Goal: Register for event/course

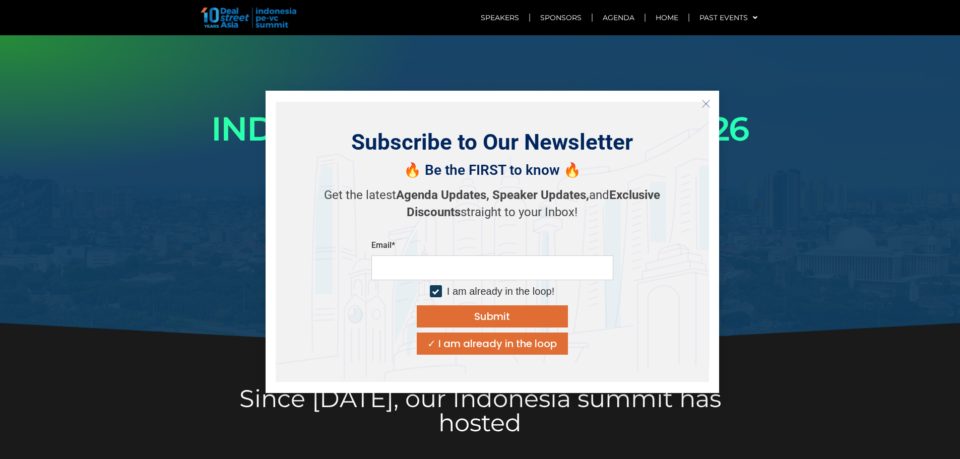
click at [706, 105] on icon "Close" at bounding box center [705, 103] width 9 height 9
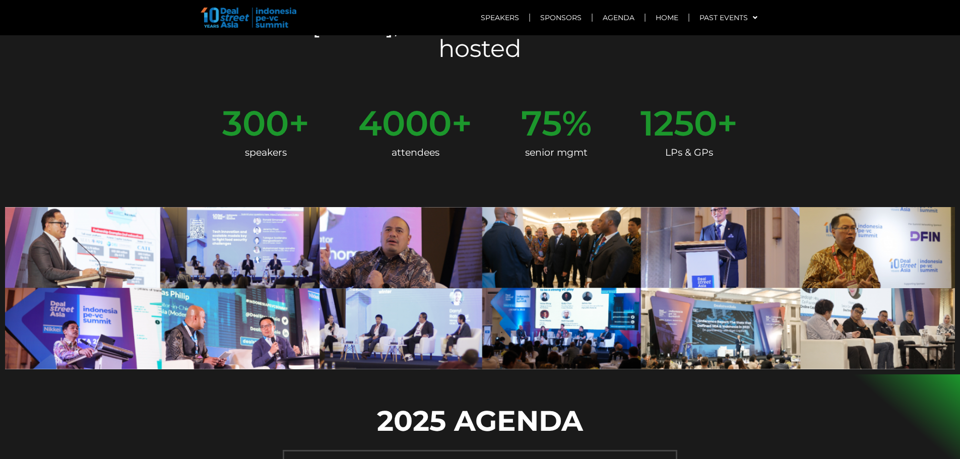
scroll to position [302, 0]
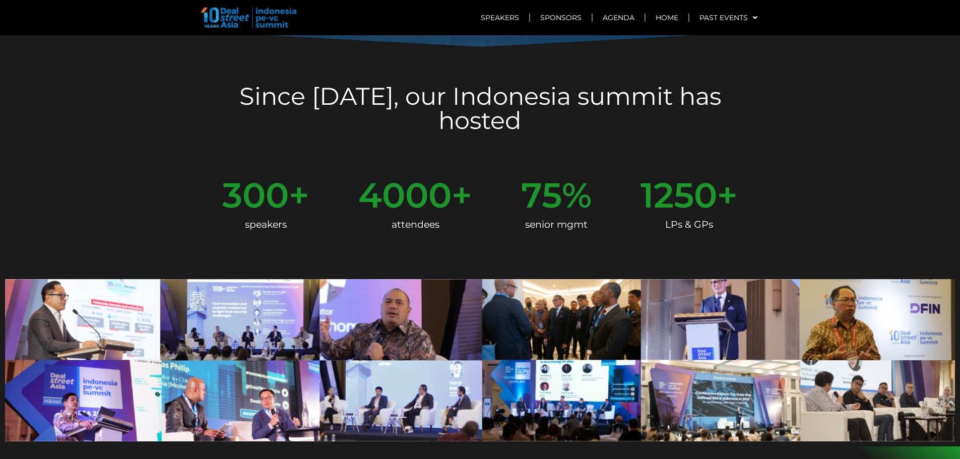
click at [546, 355] on img at bounding box center [480, 360] width 950 height 162
click at [550, 348] on img at bounding box center [480, 360] width 950 height 162
click at [263, 299] on img at bounding box center [480, 360] width 950 height 162
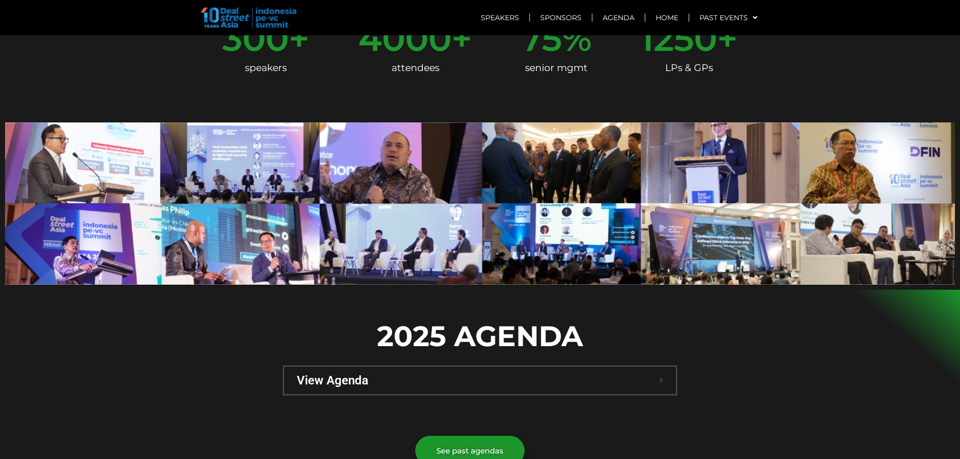
scroll to position [504, 0]
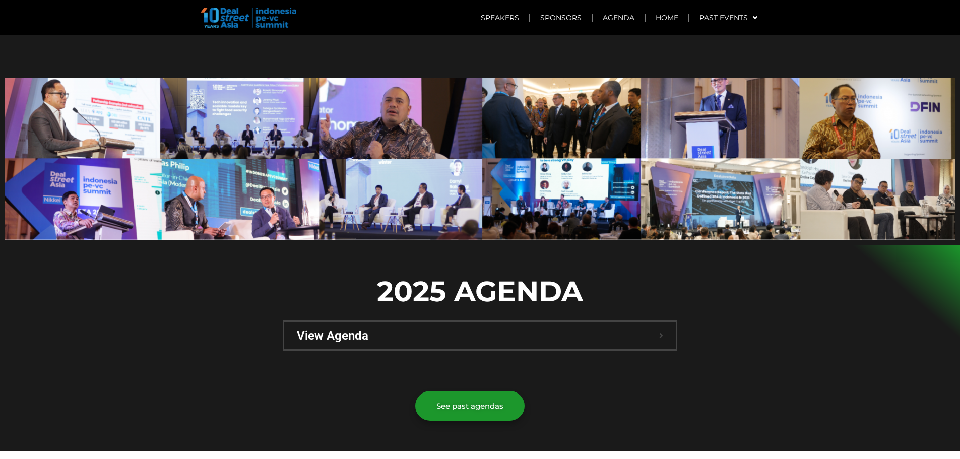
click at [419, 351] on div "See past agendas" at bounding box center [480, 388] width 395 height 75
click at [422, 322] on div "View Agenda" at bounding box center [480, 335] width 392 height 27
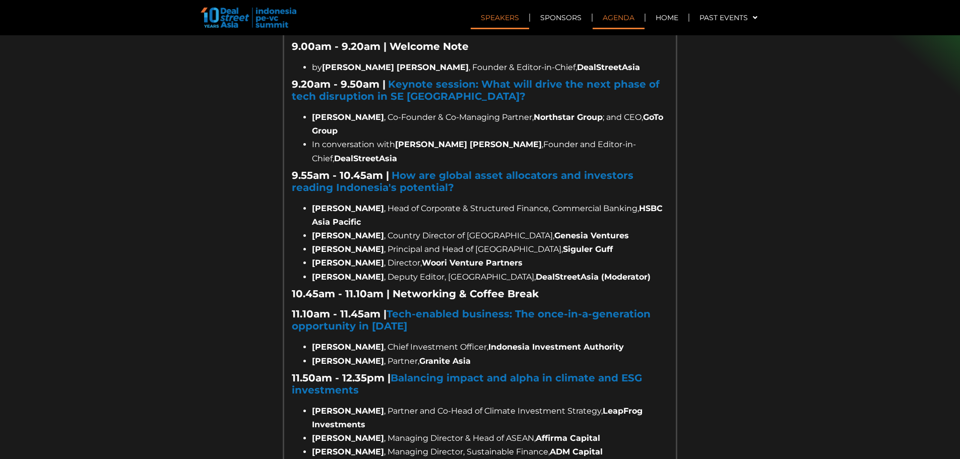
scroll to position [907, 0]
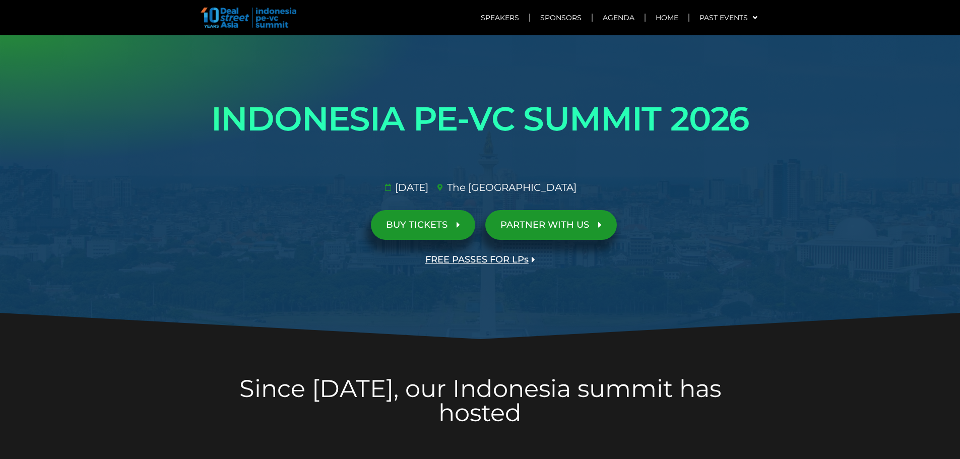
scroll to position [0, 0]
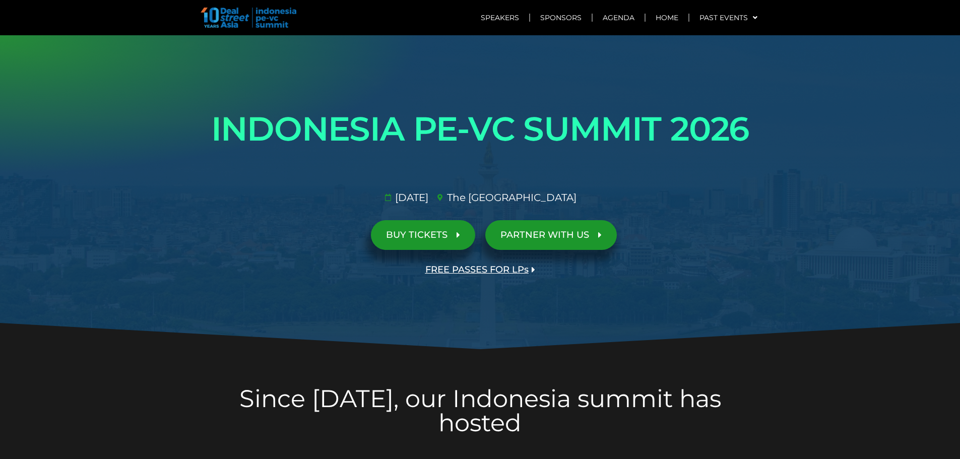
click at [412, 229] on link "BUY TICKETS" at bounding box center [423, 235] width 104 height 30
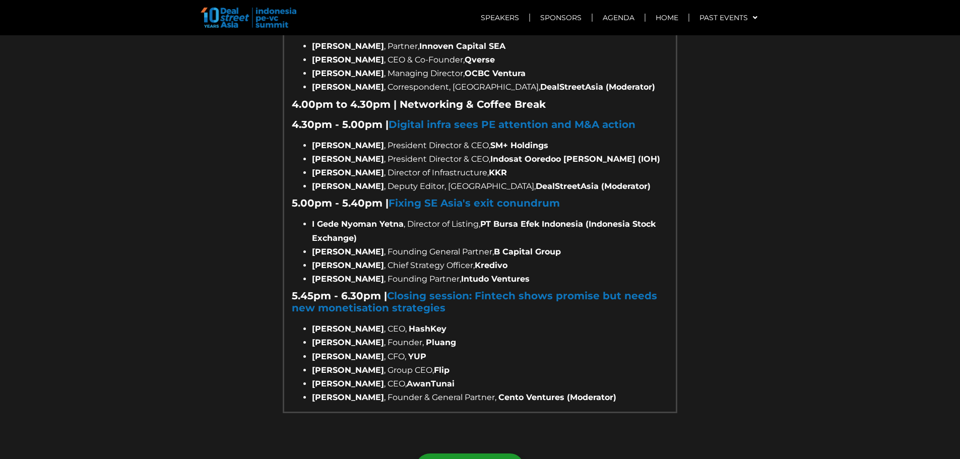
scroll to position [1764, 0]
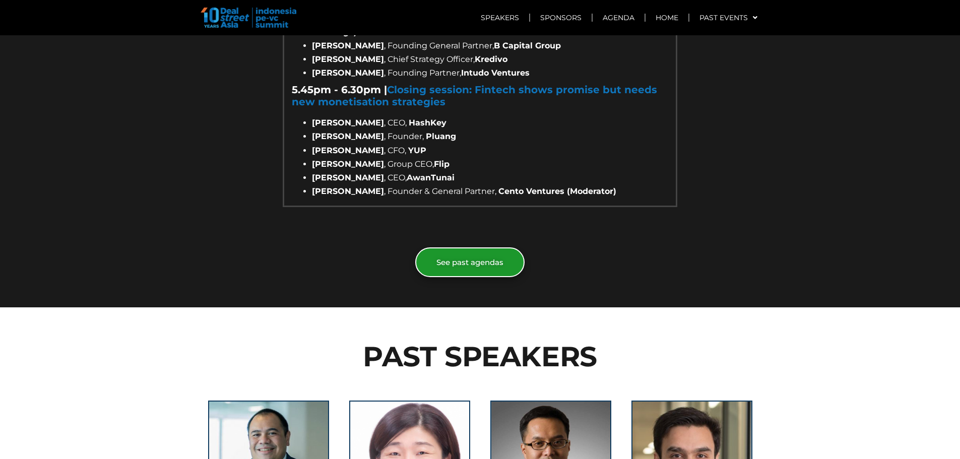
click at [485, 258] on span "See past agendas" at bounding box center [469, 262] width 67 height 8
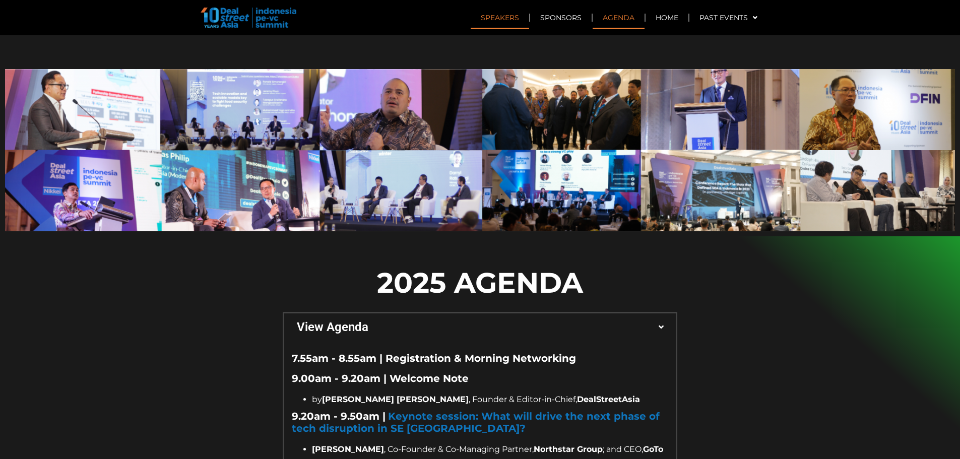
scroll to position [504, 0]
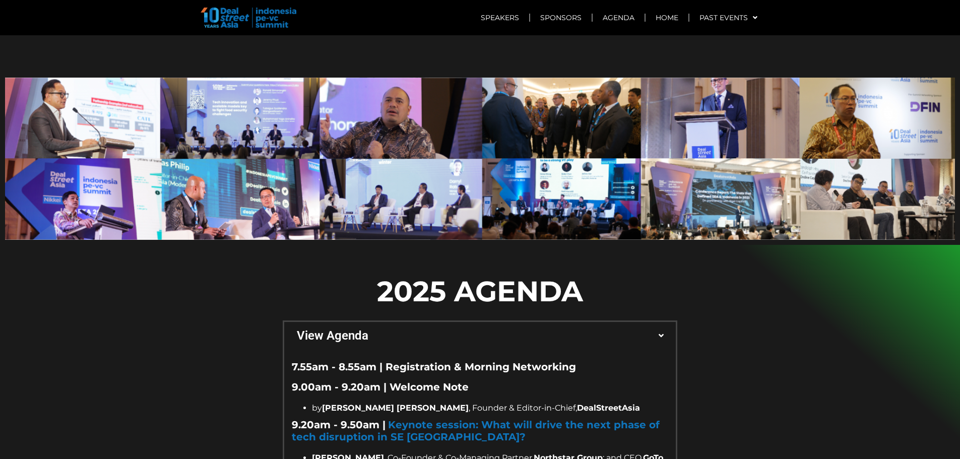
click at [660, 322] on div "View Agenda" at bounding box center [480, 335] width 392 height 27
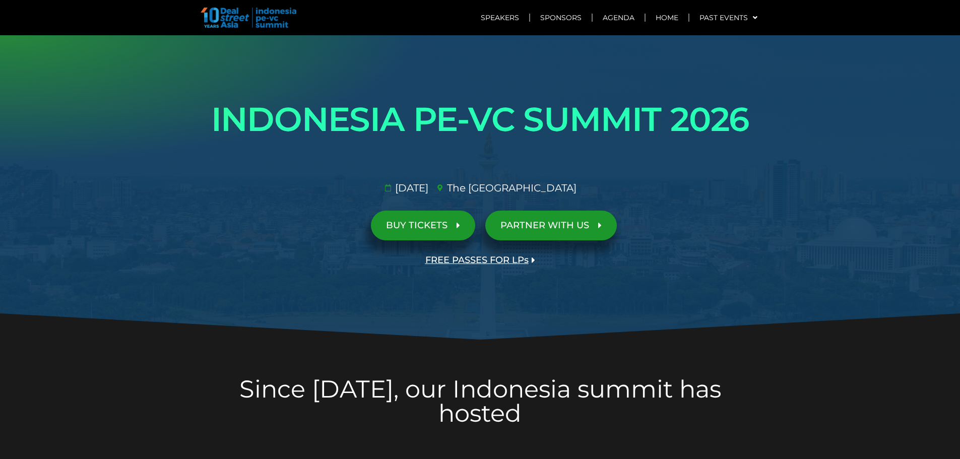
scroll to position [0, 0]
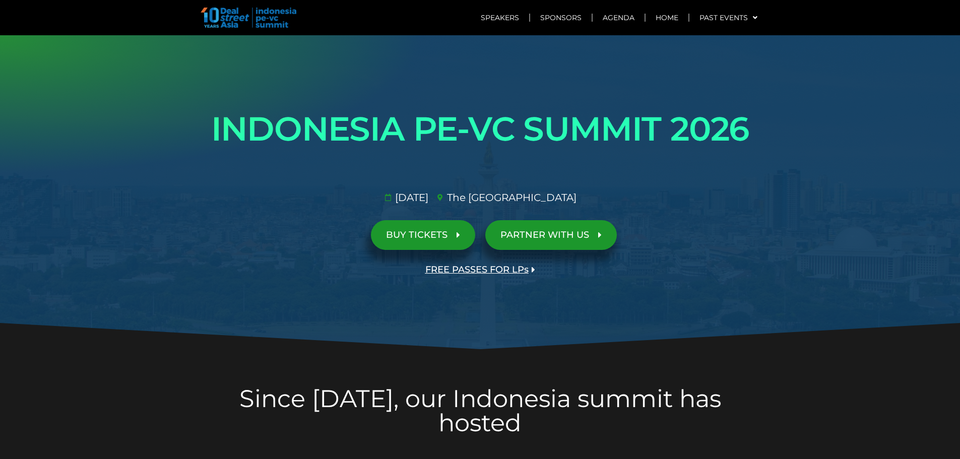
click at [262, 124] on h1 "INDONESIA PE-VC SUMMIT 2026" at bounding box center [480, 129] width 564 height 56
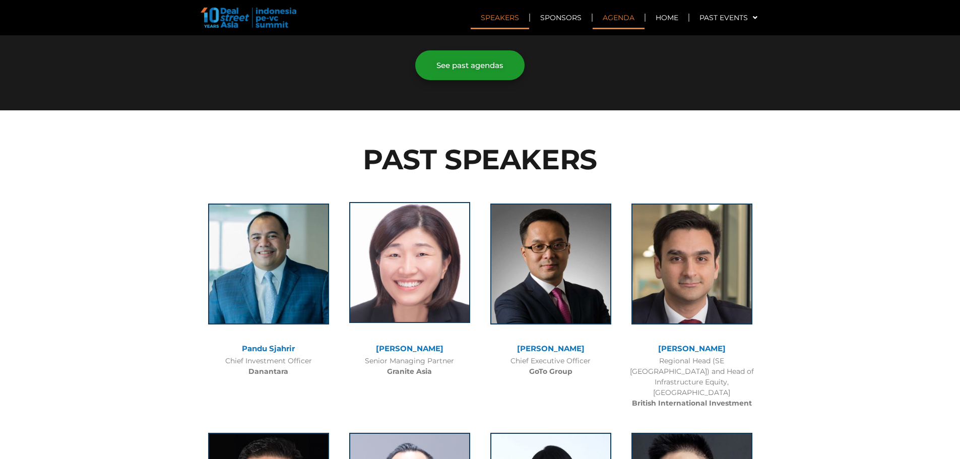
scroll to position [857, 0]
